Goal: Go to known website: Go to known website

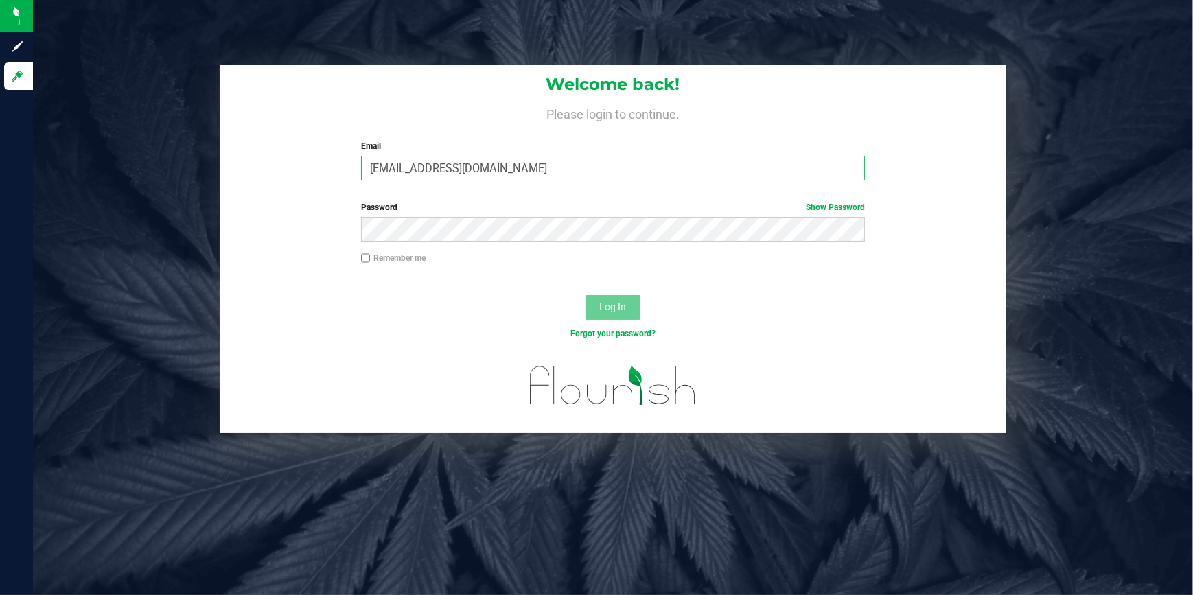
click at [310, 166] on div "Welcome back! Please login to continue. Email chodgkinson@slatercenter.com Requ…" at bounding box center [613, 128] width 787 height 127
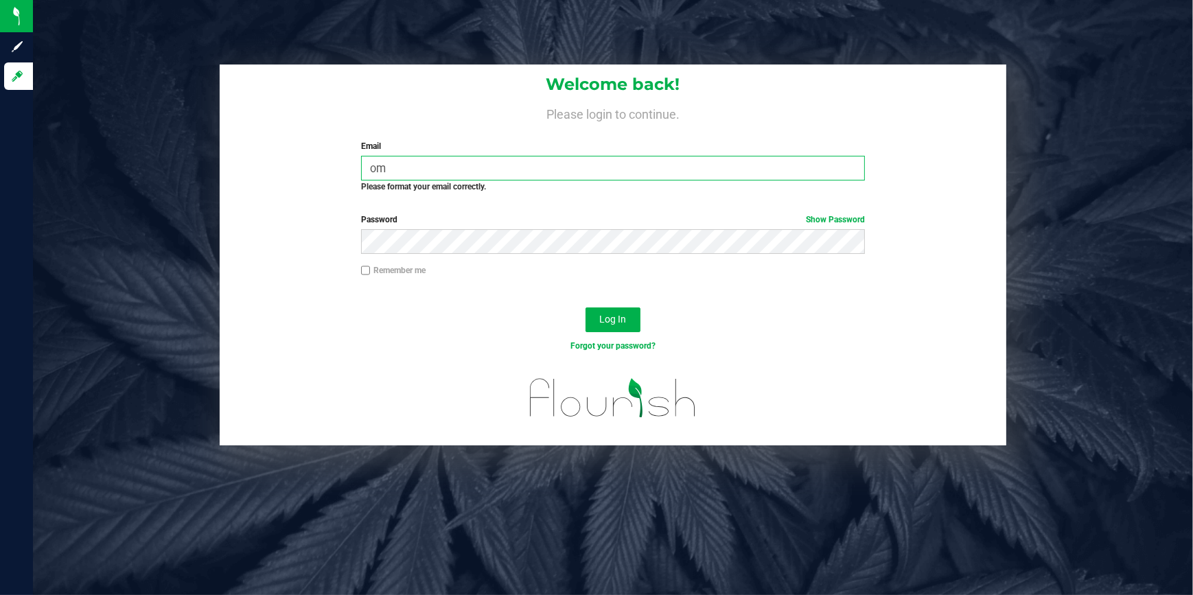
type input "o"
drag, startPoint x: 404, startPoint y: 178, endPoint x: 388, endPoint y: 172, distance: 17.2
click at [393, 174] on input "o" at bounding box center [613, 168] width 504 height 25
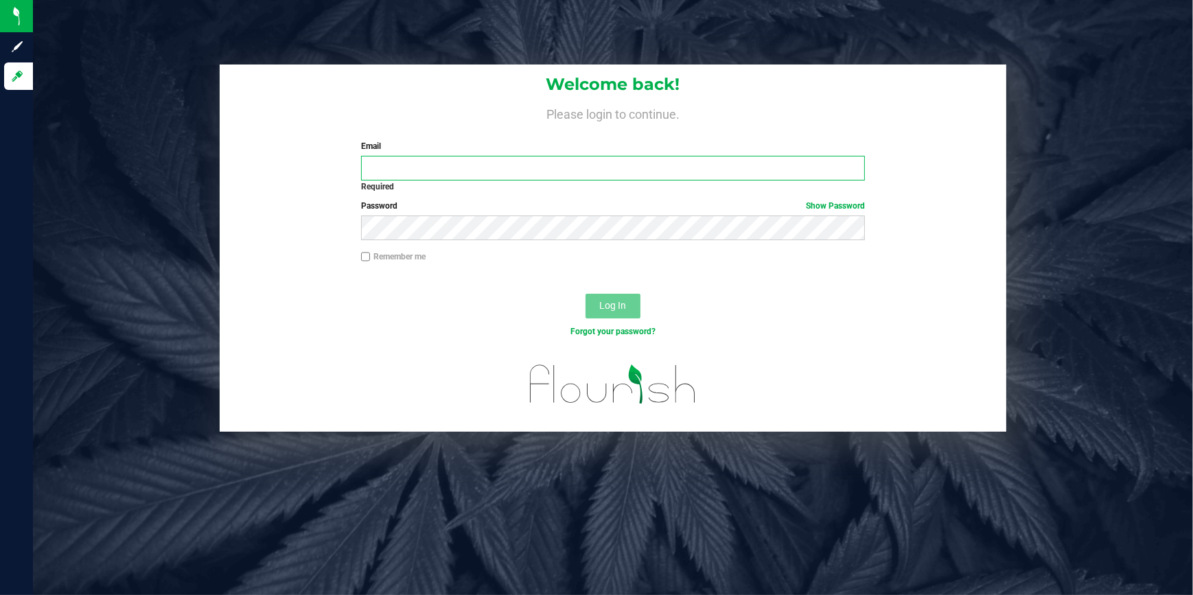
type input "ssantucci@slatercenter.com"
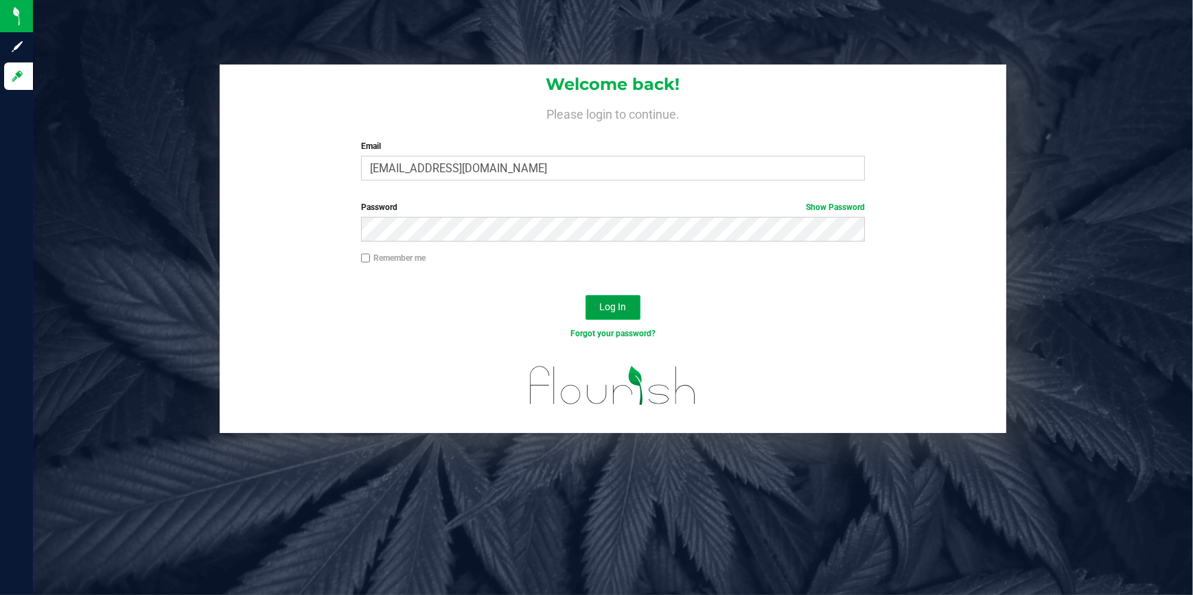
click at [609, 302] on span "Log In" at bounding box center [612, 306] width 27 height 11
